Goal: Task Accomplishment & Management: Complete application form

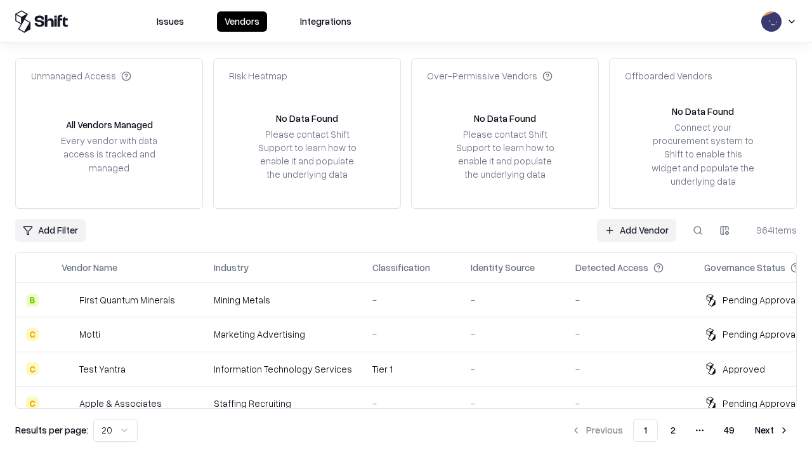
click at [636, 230] on link "Add Vendor" at bounding box center [636, 230] width 79 height 23
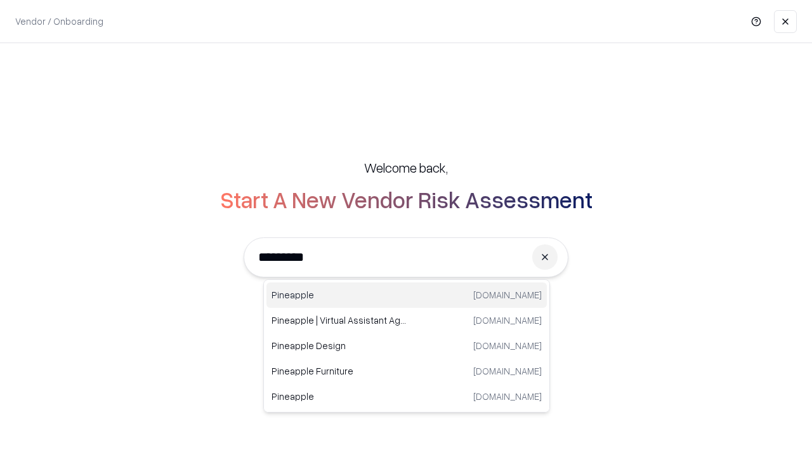
click at [407, 295] on div "Pineapple pineappleenergy.com" at bounding box center [406, 294] width 280 height 25
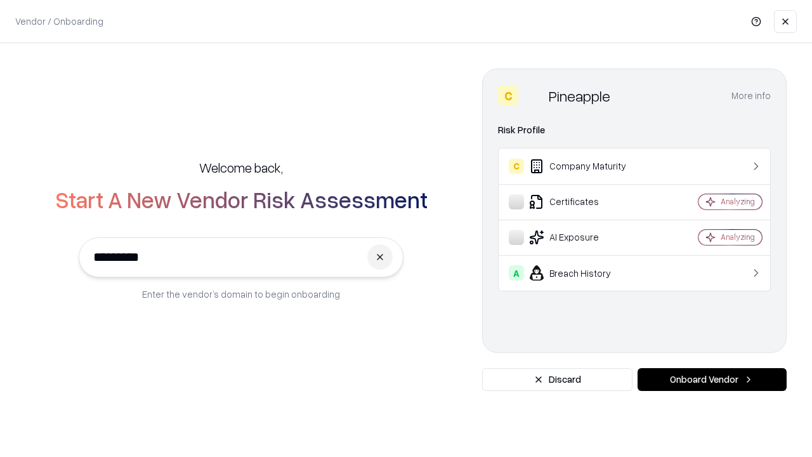
type input "*********"
click at [712, 379] on button "Onboard Vendor" at bounding box center [712, 379] width 149 height 23
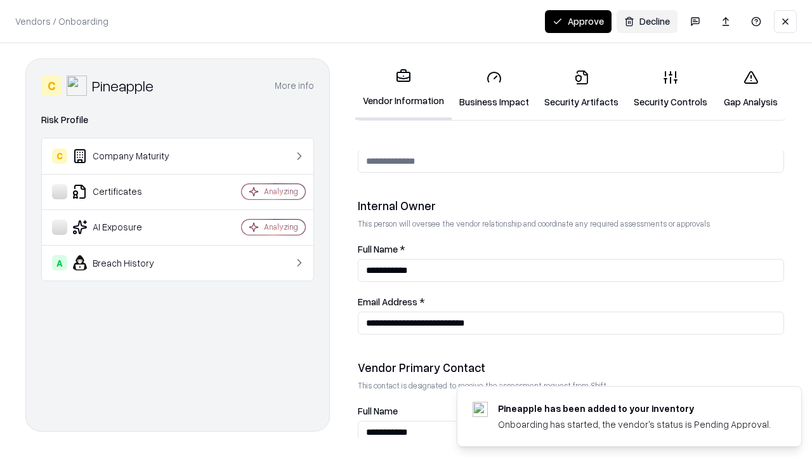
scroll to position [657, 0]
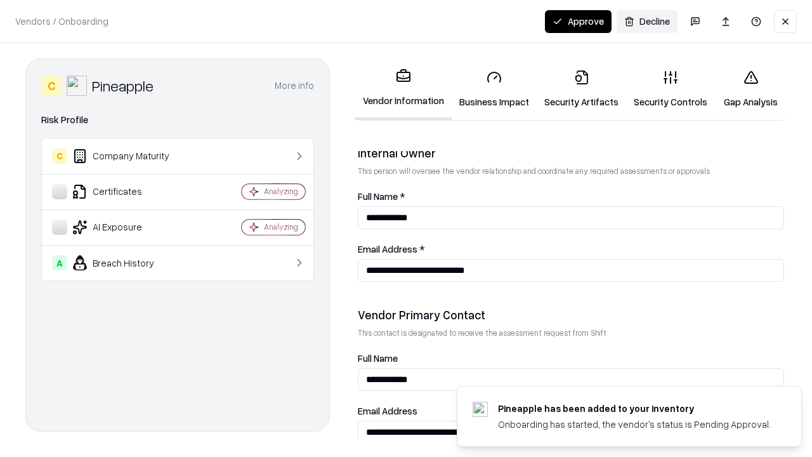
click at [494, 89] on link "Business Impact" at bounding box center [494, 89] width 85 height 59
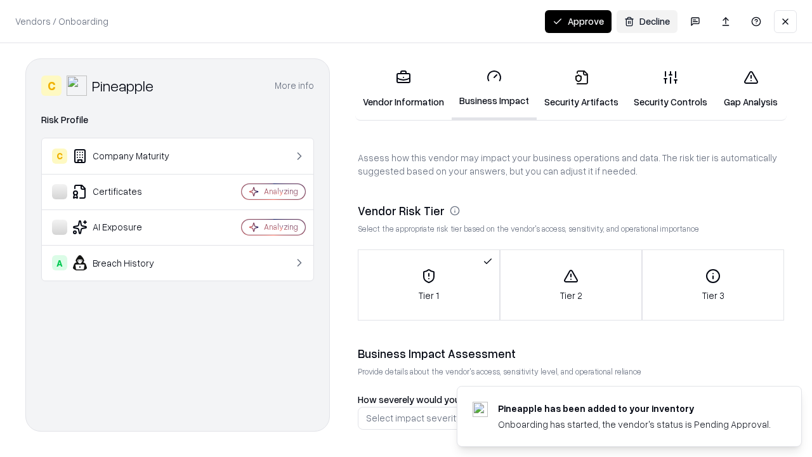
click at [581, 89] on link "Security Artifacts" at bounding box center [581, 89] width 89 height 59
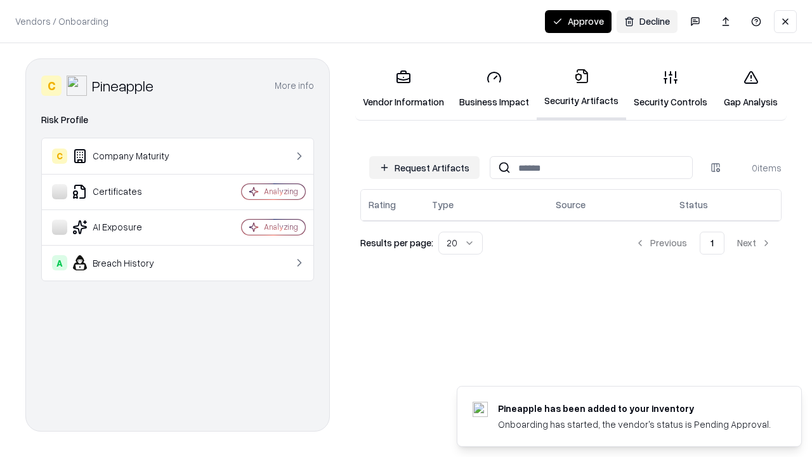
click at [424, 168] on button "Request Artifacts" at bounding box center [424, 167] width 110 height 23
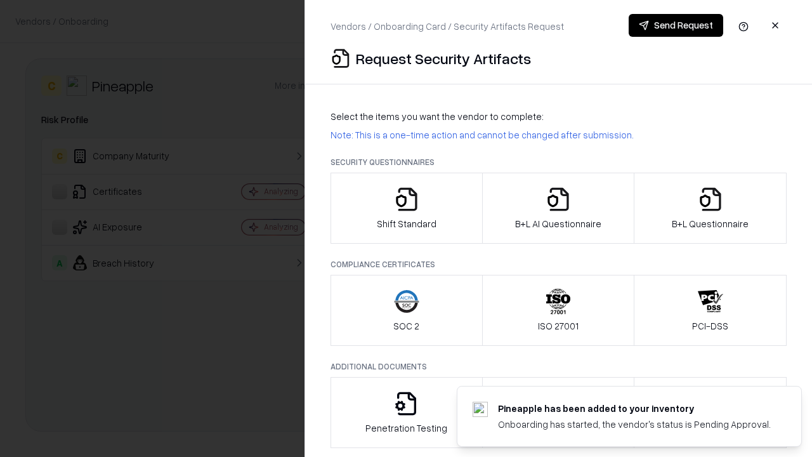
click at [406, 208] on icon "button" at bounding box center [406, 199] width 25 height 25
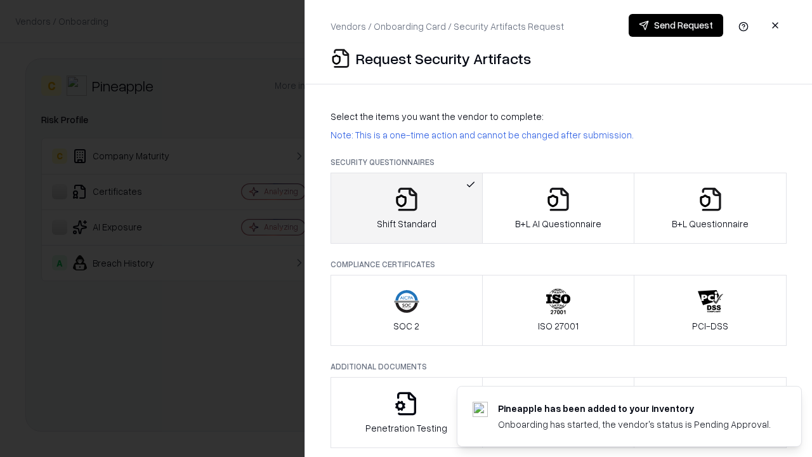
click at [676, 25] on button "Send Request" at bounding box center [676, 25] width 95 height 23
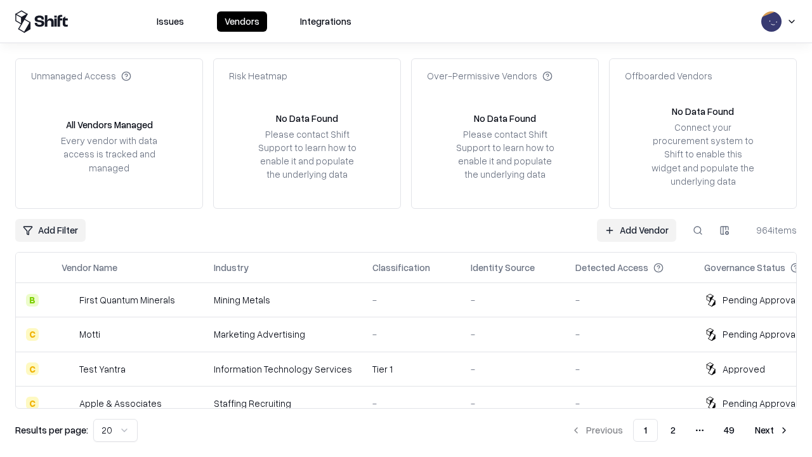
click at [698, 230] on button at bounding box center [697, 230] width 23 height 23
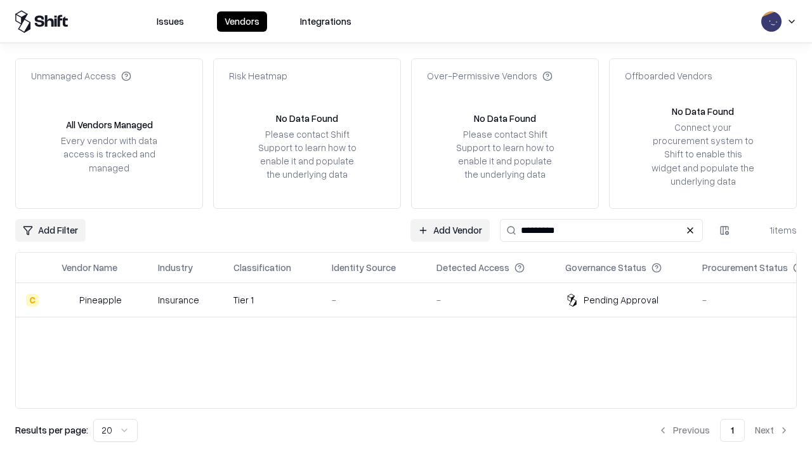
type input "*********"
click at [414, 299] on div "-" at bounding box center [374, 299] width 84 height 13
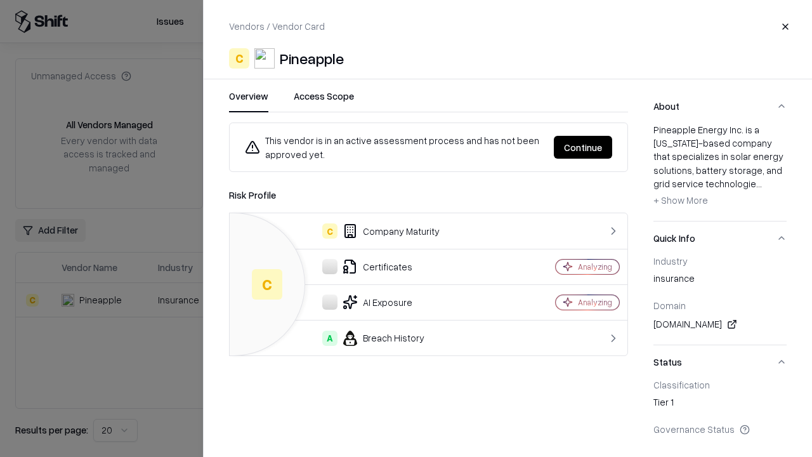
click at [583, 147] on button "Continue" at bounding box center [583, 147] width 58 height 23
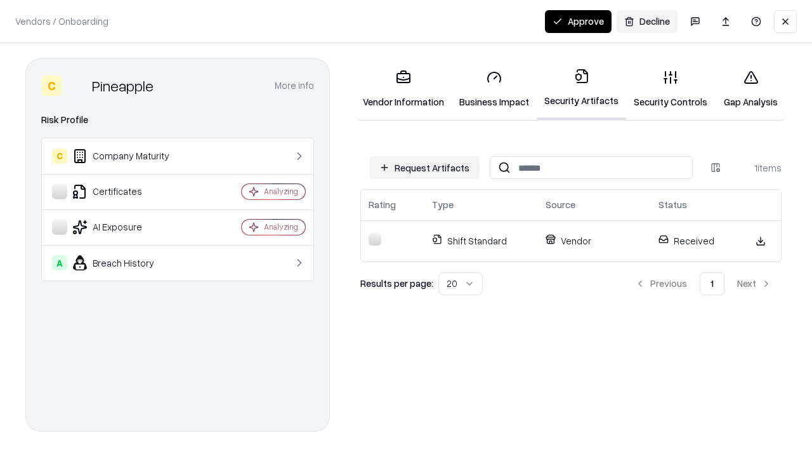
click at [578, 21] on button "Approve" at bounding box center [578, 21] width 67 height 23
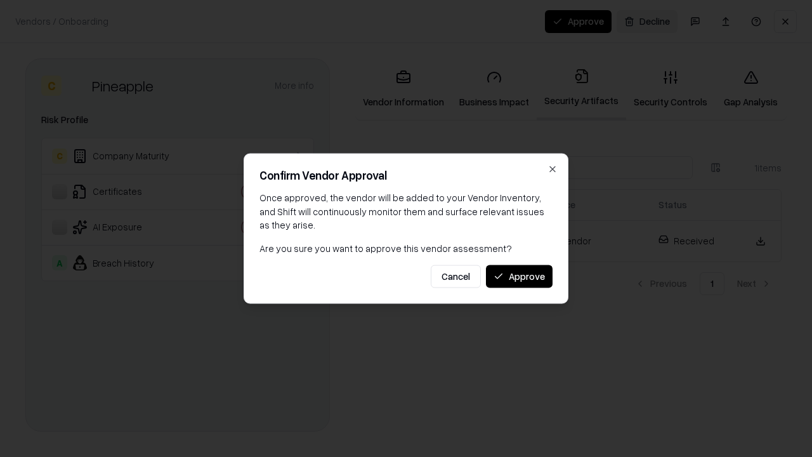
click at [519, 276] on button "Approve" at bounding box center [519, 276] width 67 height 23
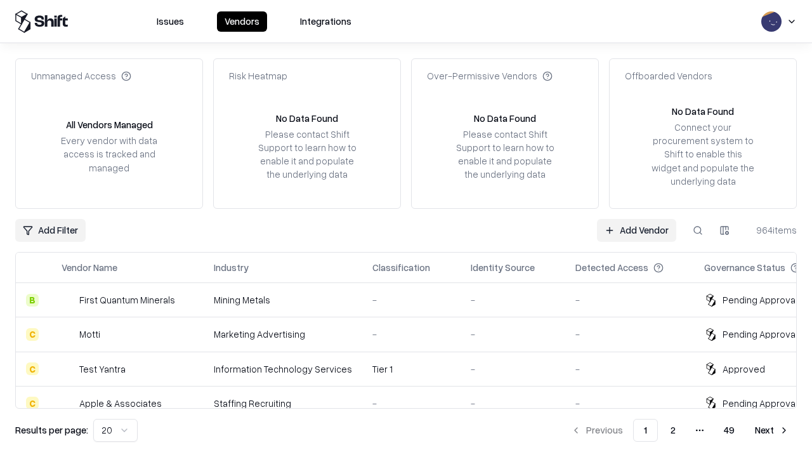
type input "*********"
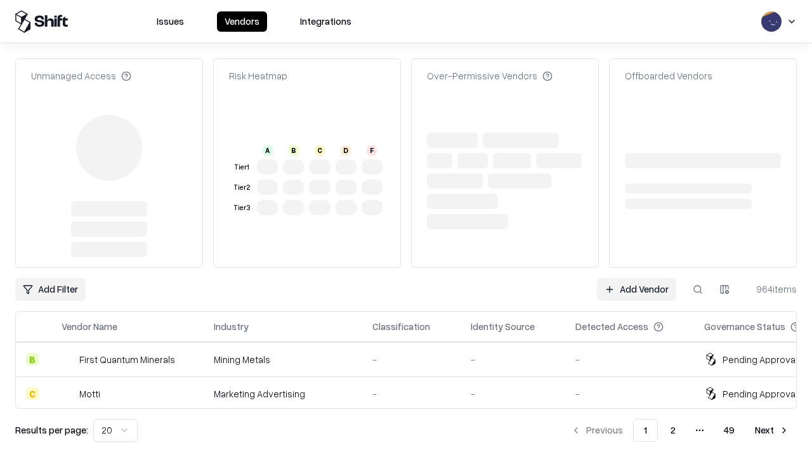
click at [636, 278] on link "Add Vendor" at bounding box center [636, 289] width 79 height 23
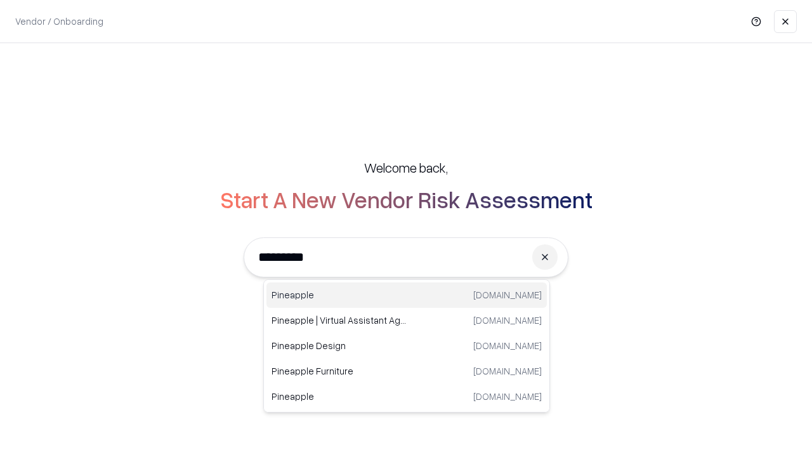
click at [407, 295] on div "Pineapple pineappleenergy.com" at bounding box center [406, 294] width 280 height 25
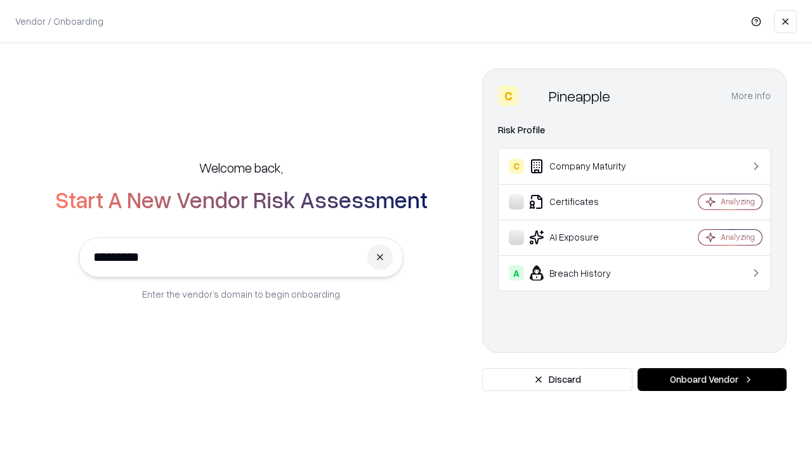
type input "*********"
click at [712, 379] on button "Onboard Vendor" at bounding box center [712, 379] width 149 height 23
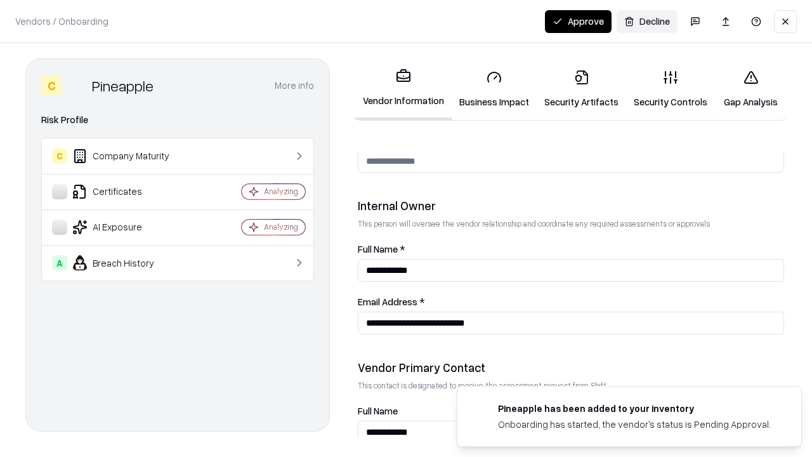
scroll to position [657, 0]
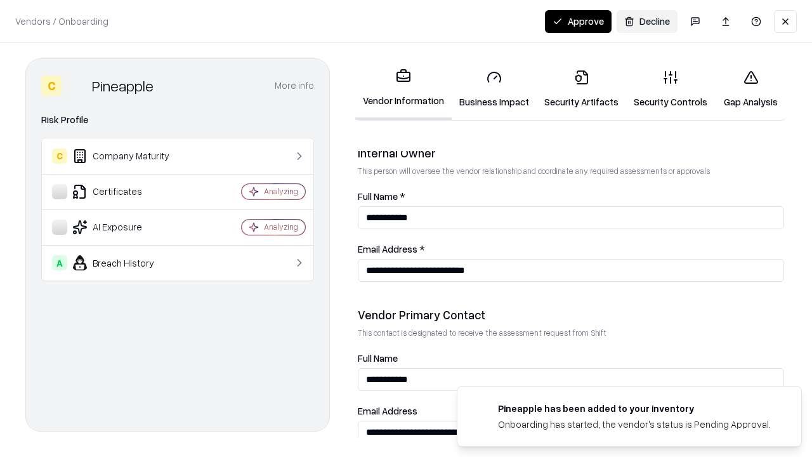
click at [578, 21] on button "Approve" at bounding box center [578, 21] width 67 height 23
